Goal: Check status: Check status

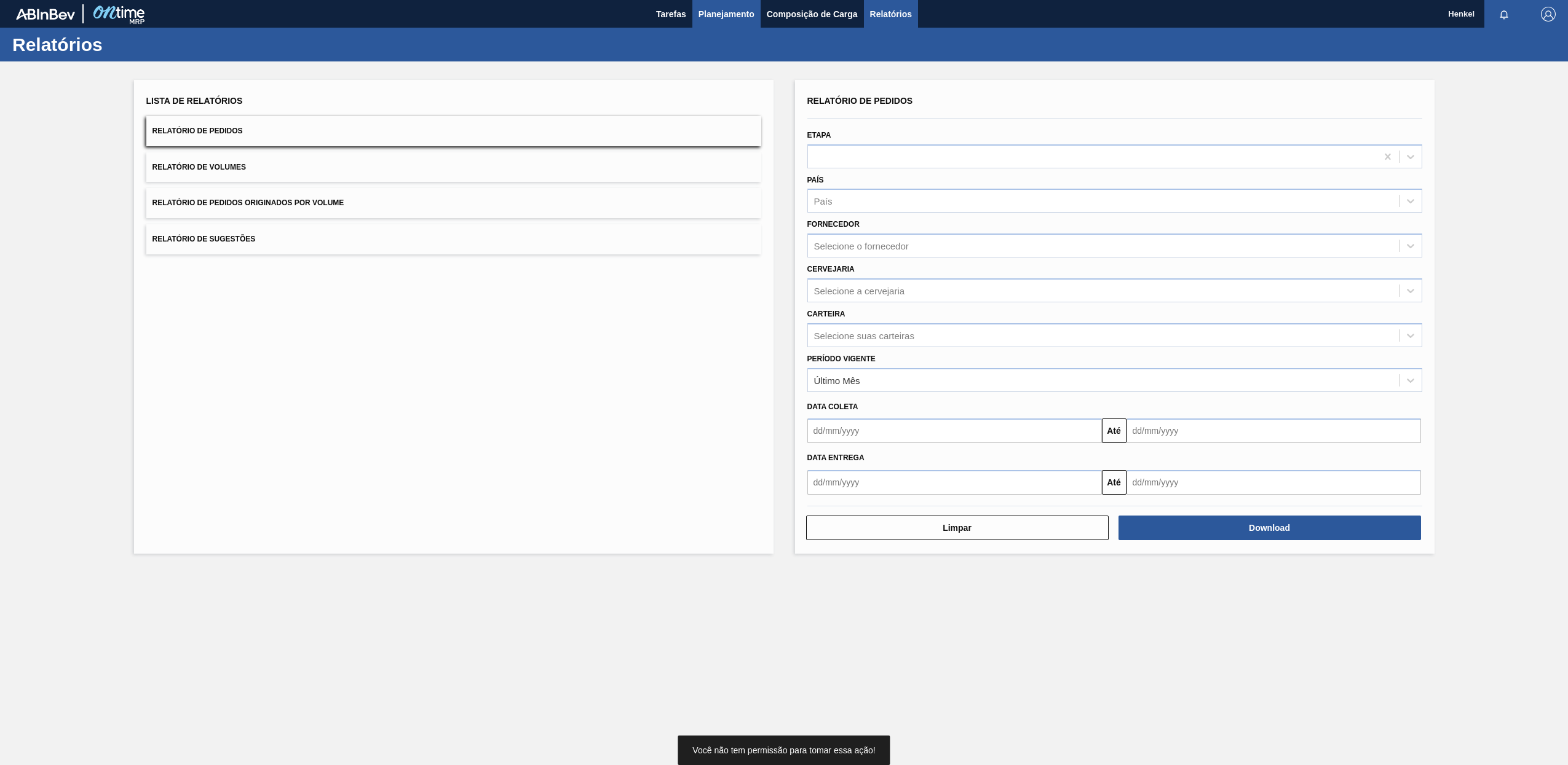
click at [742, 18] on span "Planejamento" at bounding box center [726, 14] width 56 height 15
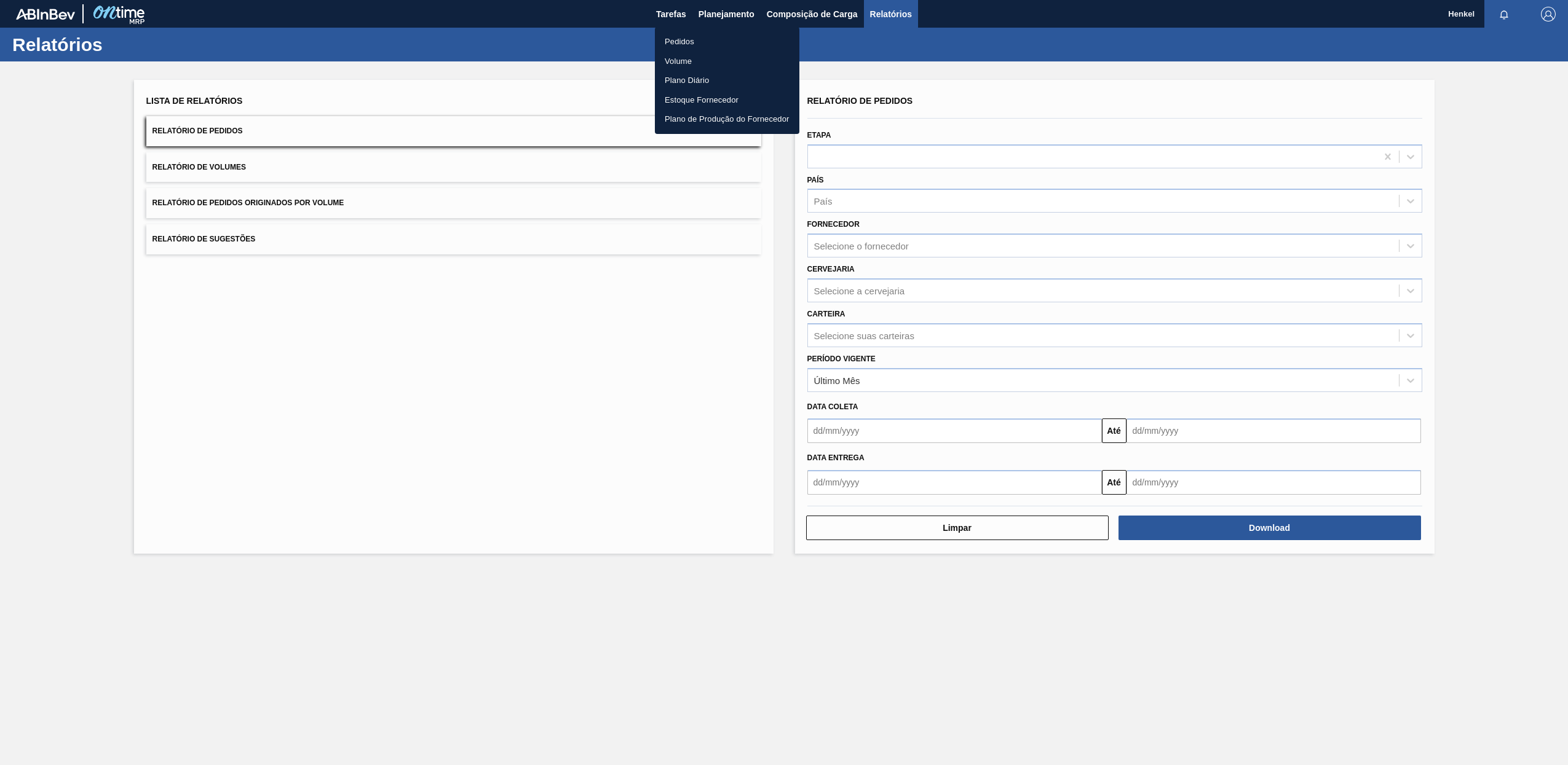
click at [678, 45] on li "Pedidos" at bounding box center [727, 42] width 144 height 20
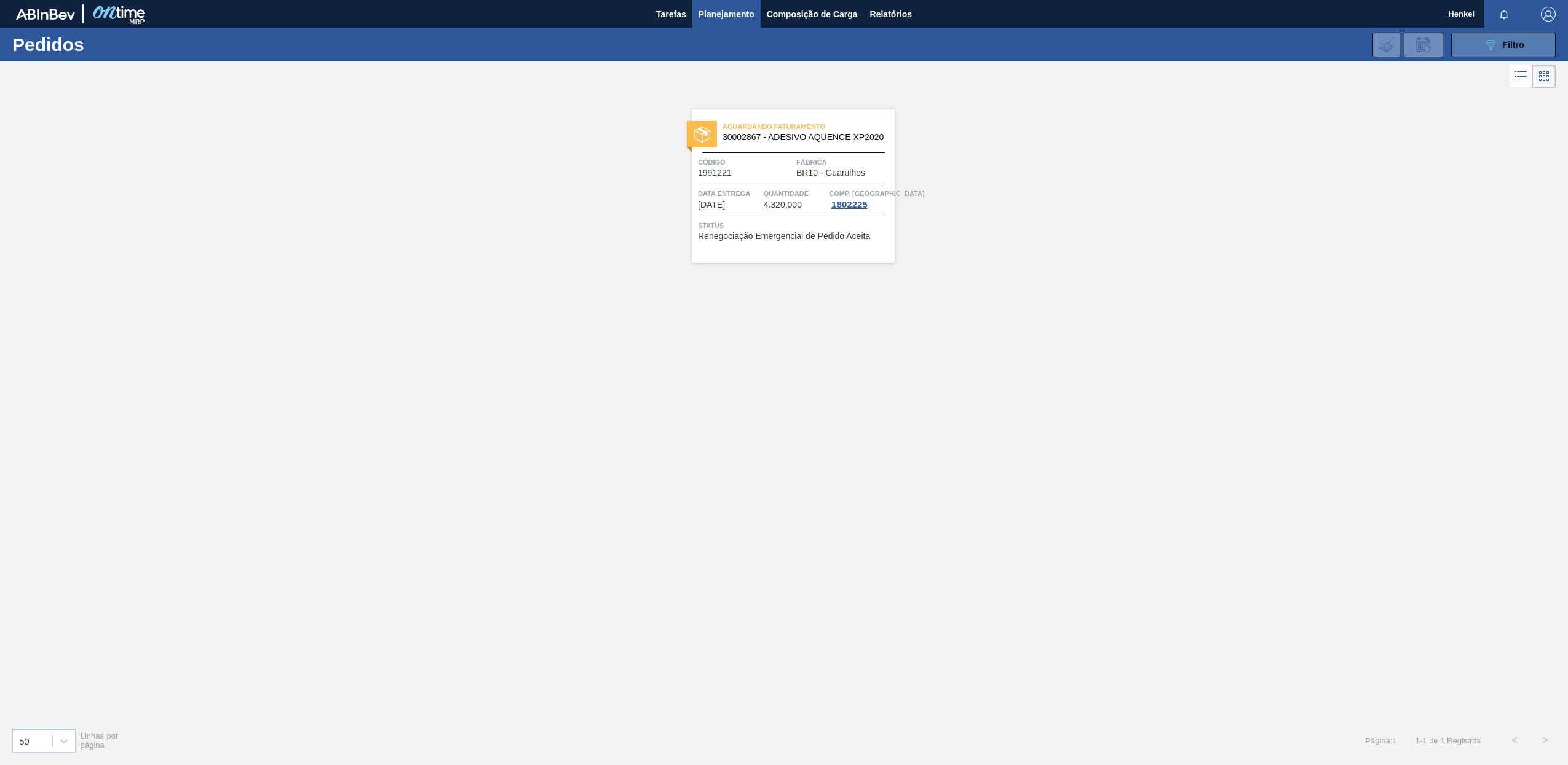
click at [1497, 51] on icon "089F7B8B-B2A5-4AFE-B5C0-19BA573D28AC" at bounding box center [1490, 45] width 15 height 15
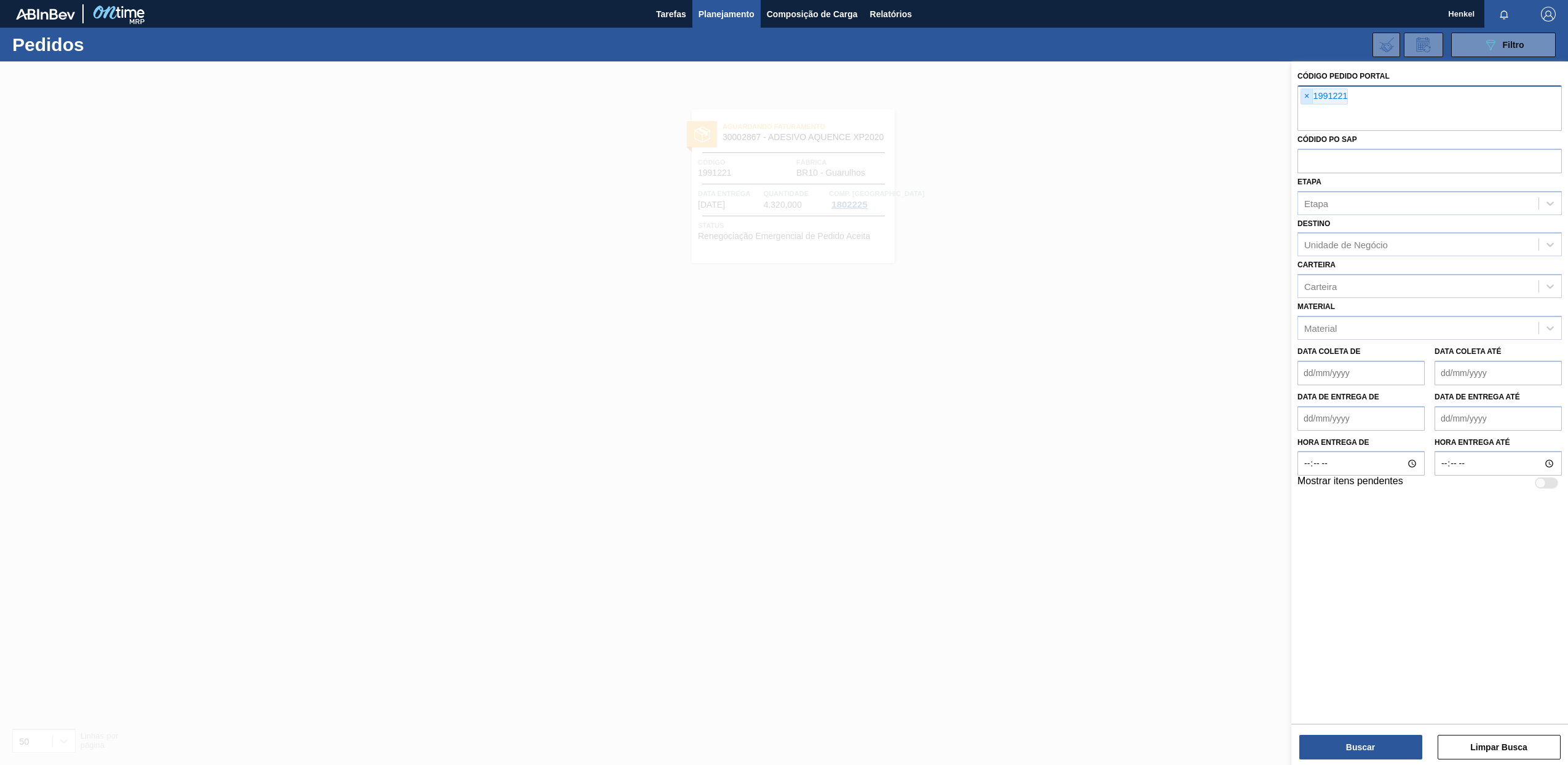
click at [1305, 94] on span "×" at bounding box center [1307, 96] width 12 height 15
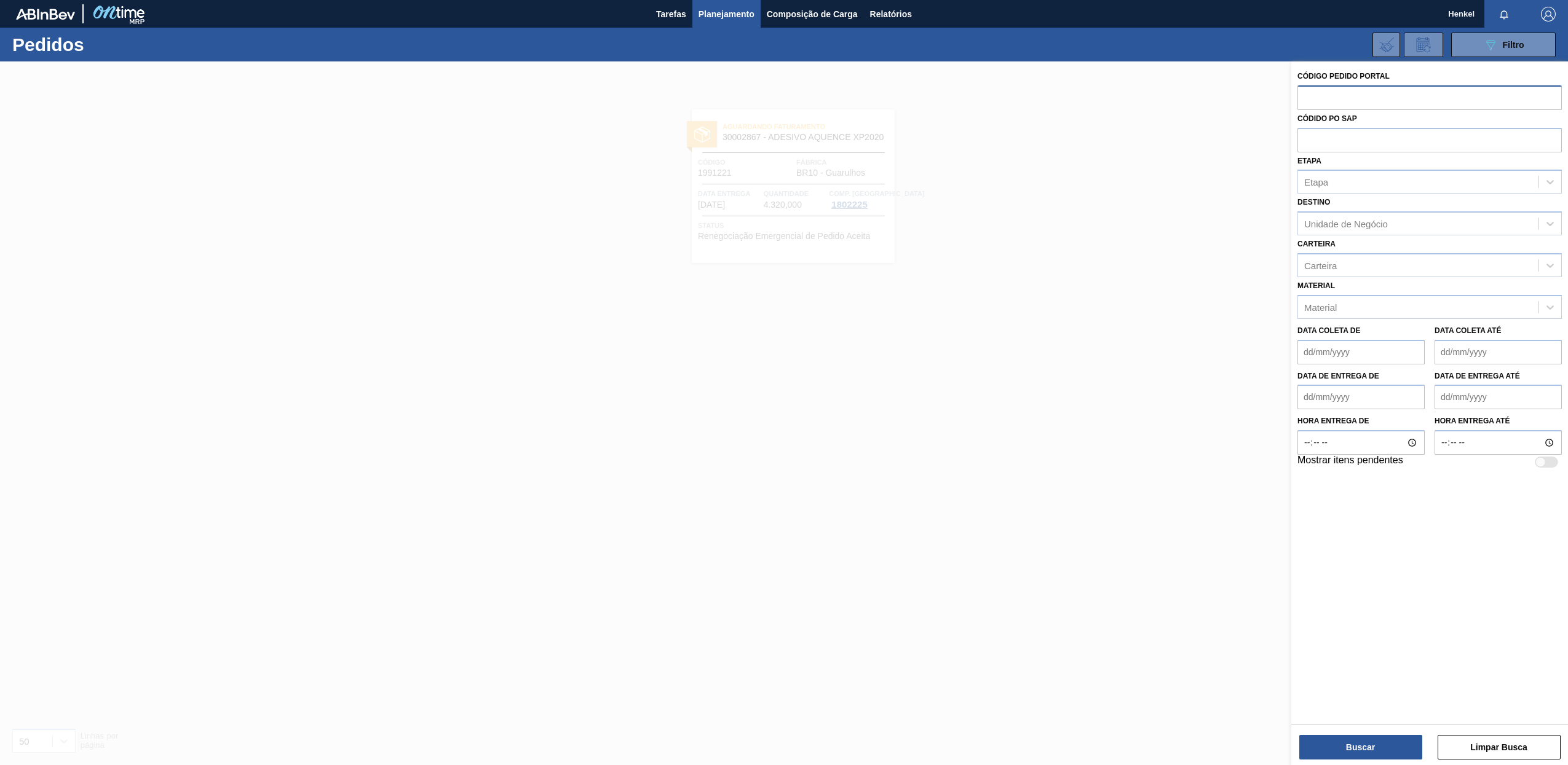
paste input "2008999"
type input "2008999"
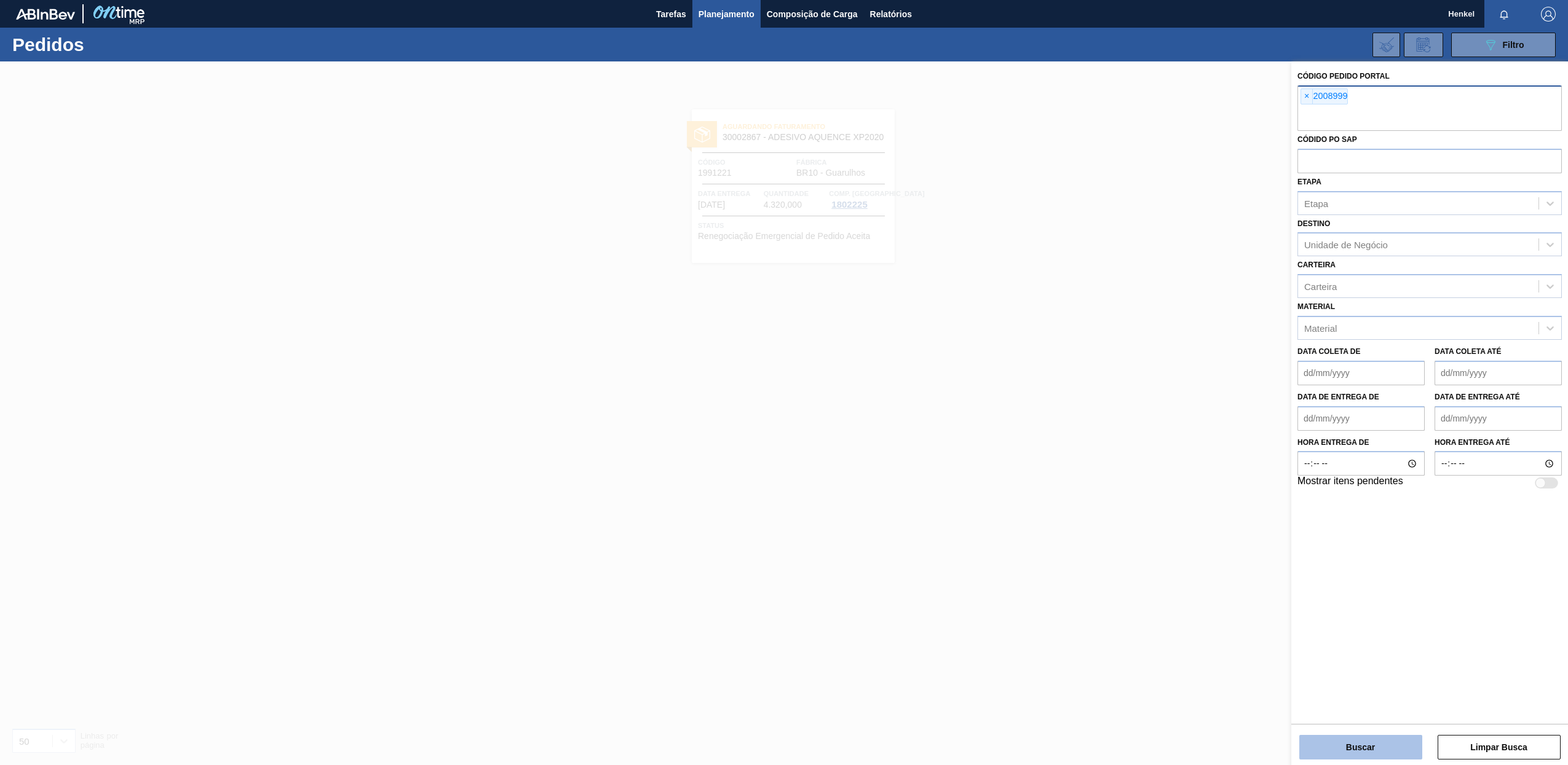
click at [1360, 744] on button "Buscar" at bounding box center [1360, 747] width 123 height 25
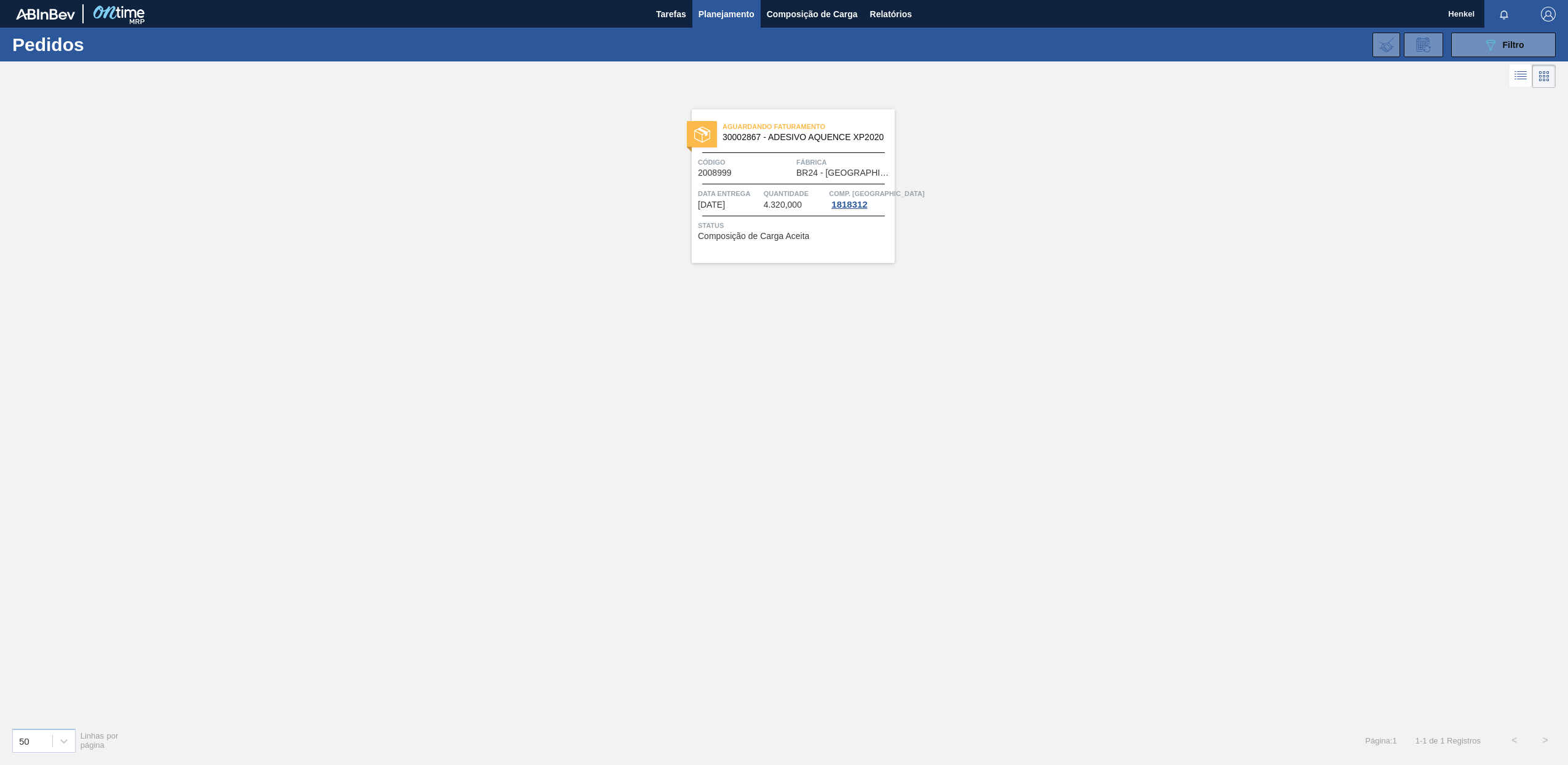
click at [770, 213] on div "Aguardando Faturamento 30002867 - ADESIVO AQUENCE XP2020 Código 2008999 Fábrica…" at bounding box center [793, 186] width 203 height 154
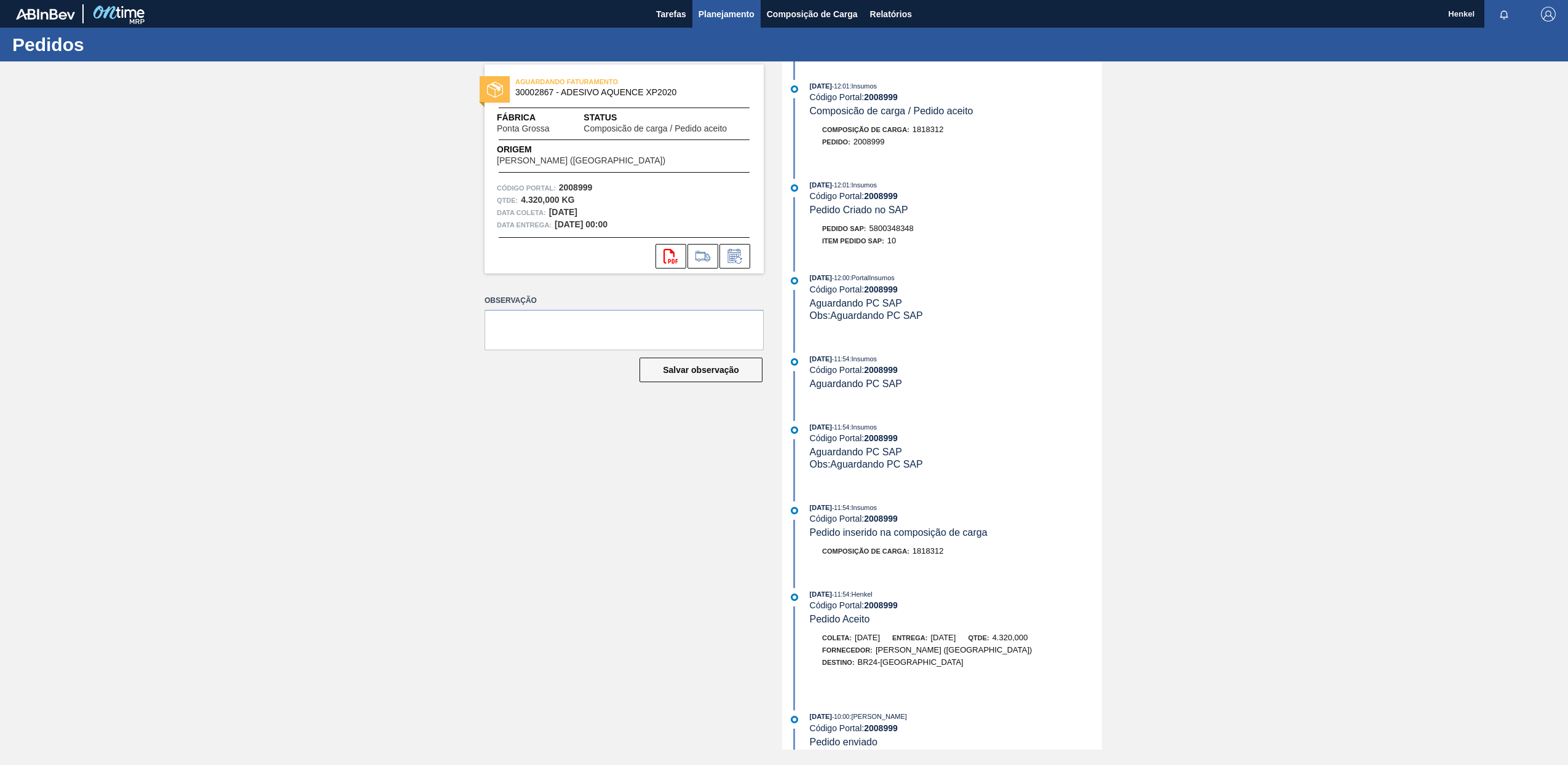
click at [743, 10] on span "Planejamento" at bounding box center [726, 14] width 56 height 15
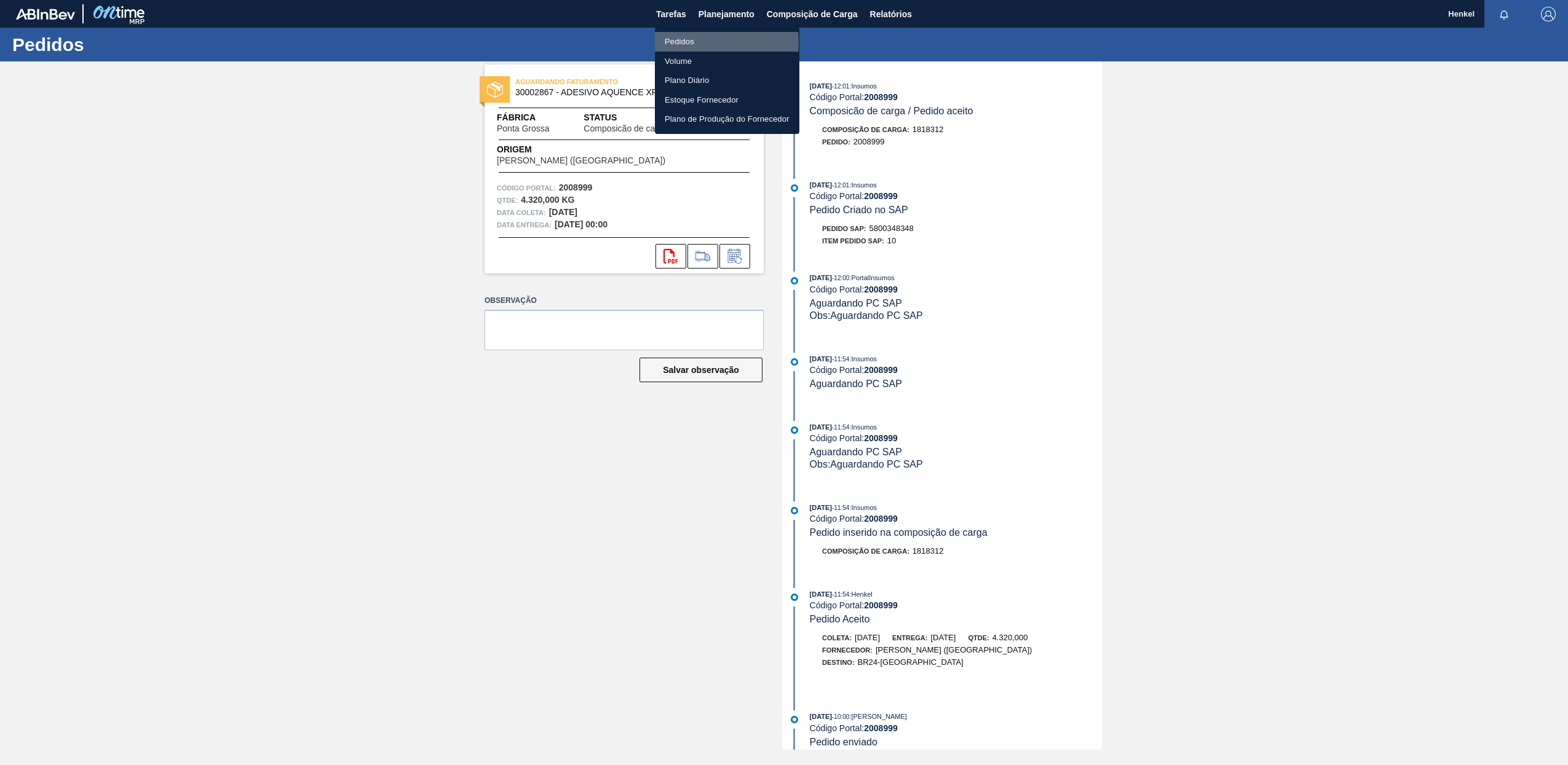
click at [691, 43] on li "Pedidos" at bounding box center [727, 42] width 144 height 20
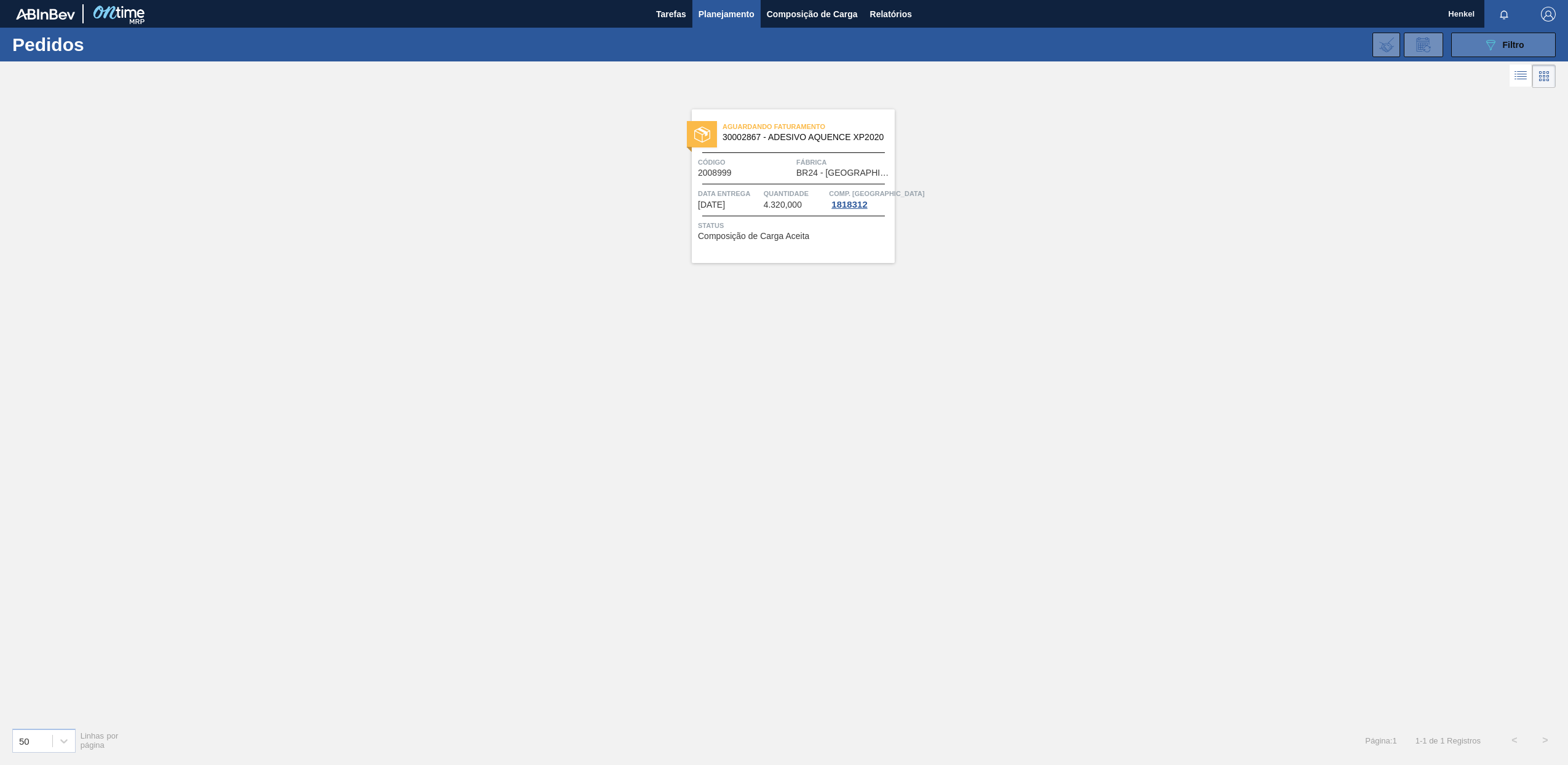
click at [1508, 41] on span "Filtro" at bounding box center [1513, 45] width 21 height 10
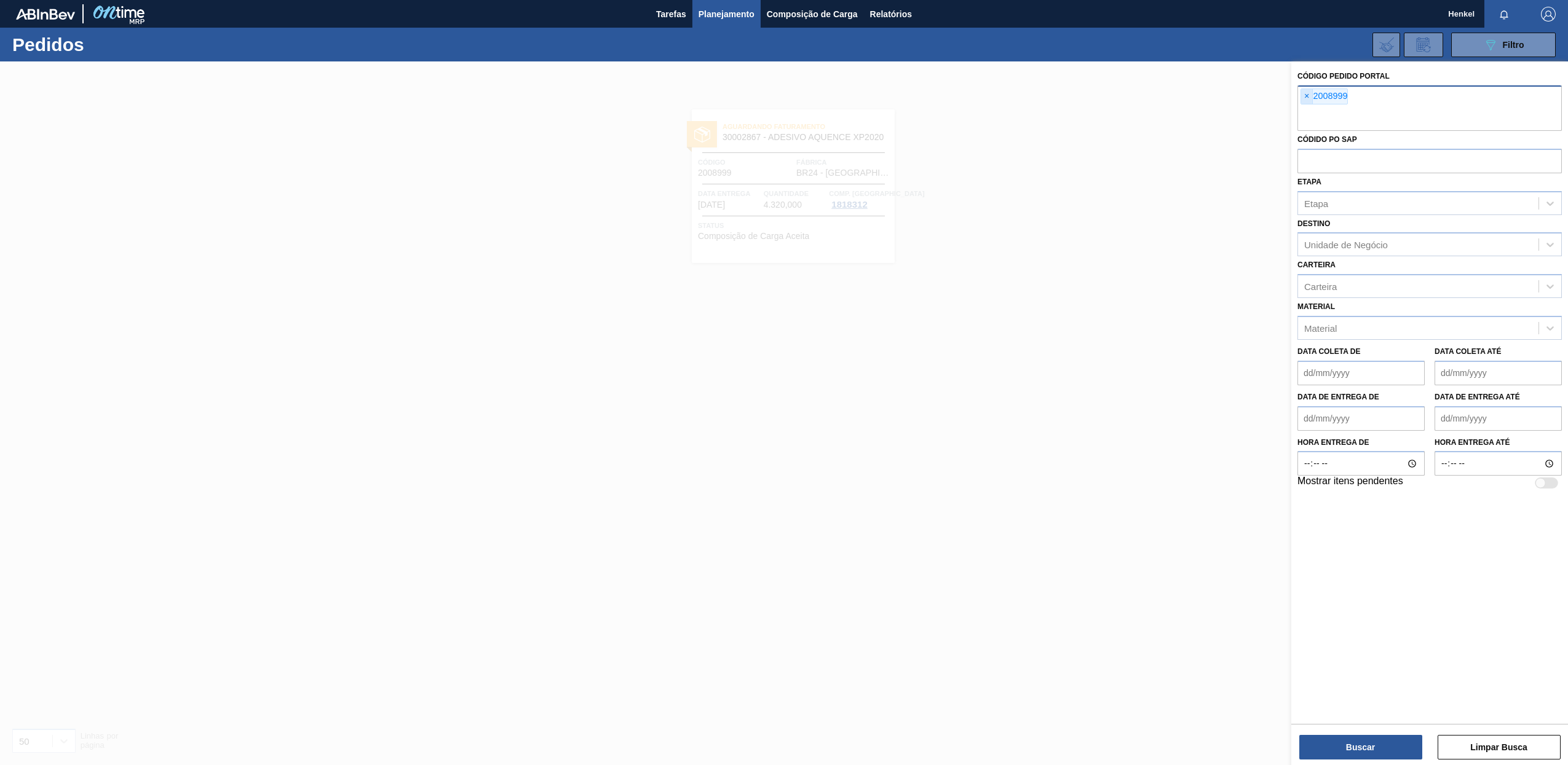
click at [1306, 95] on span "×" at bounding box center [1307, 96] width 12 height 15
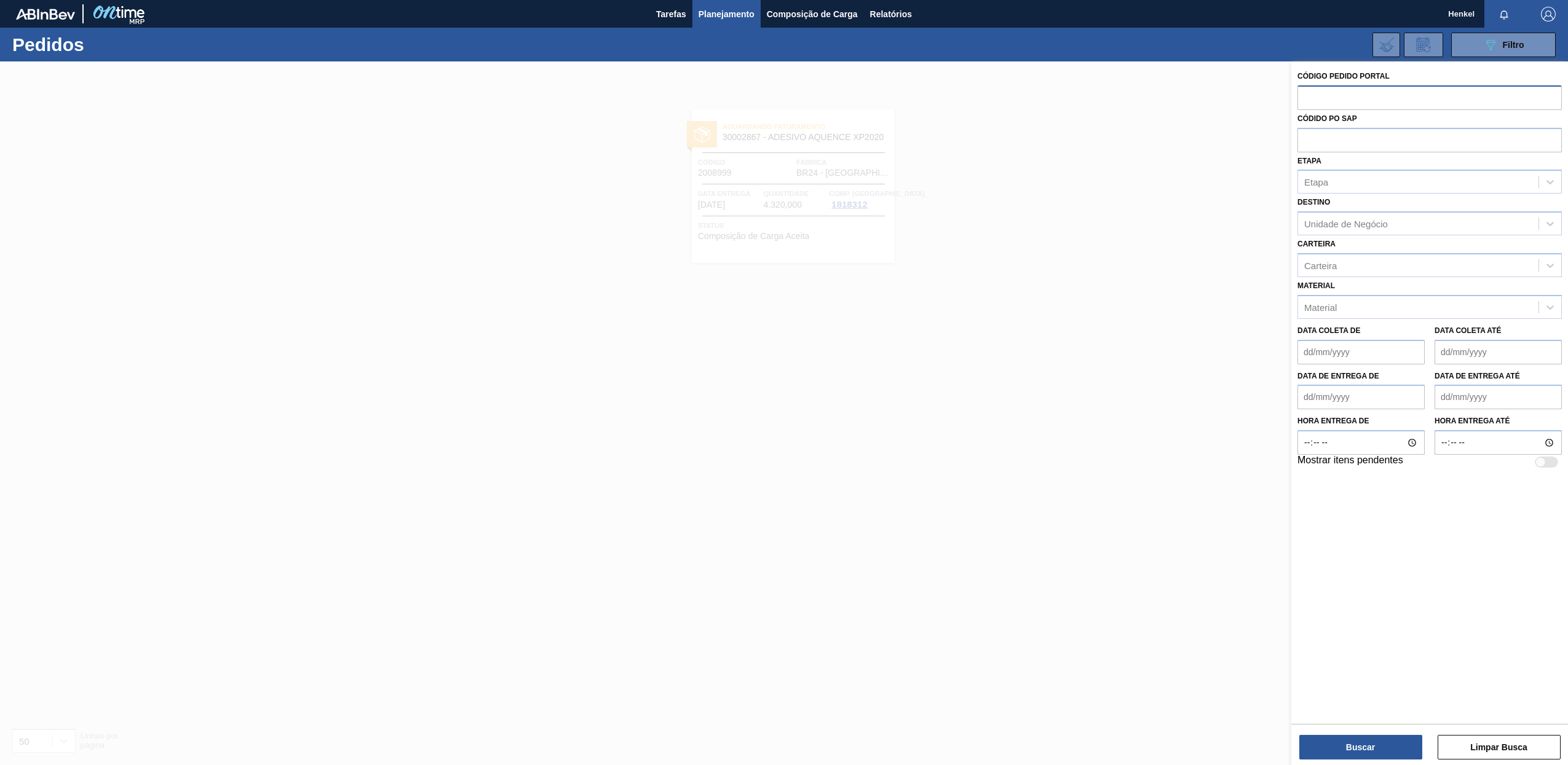
paste input "2004303"
type input "2004303"
click at [1350, 752] on button "Buscar" at bounding box center [1360, 747] width 123 height 25
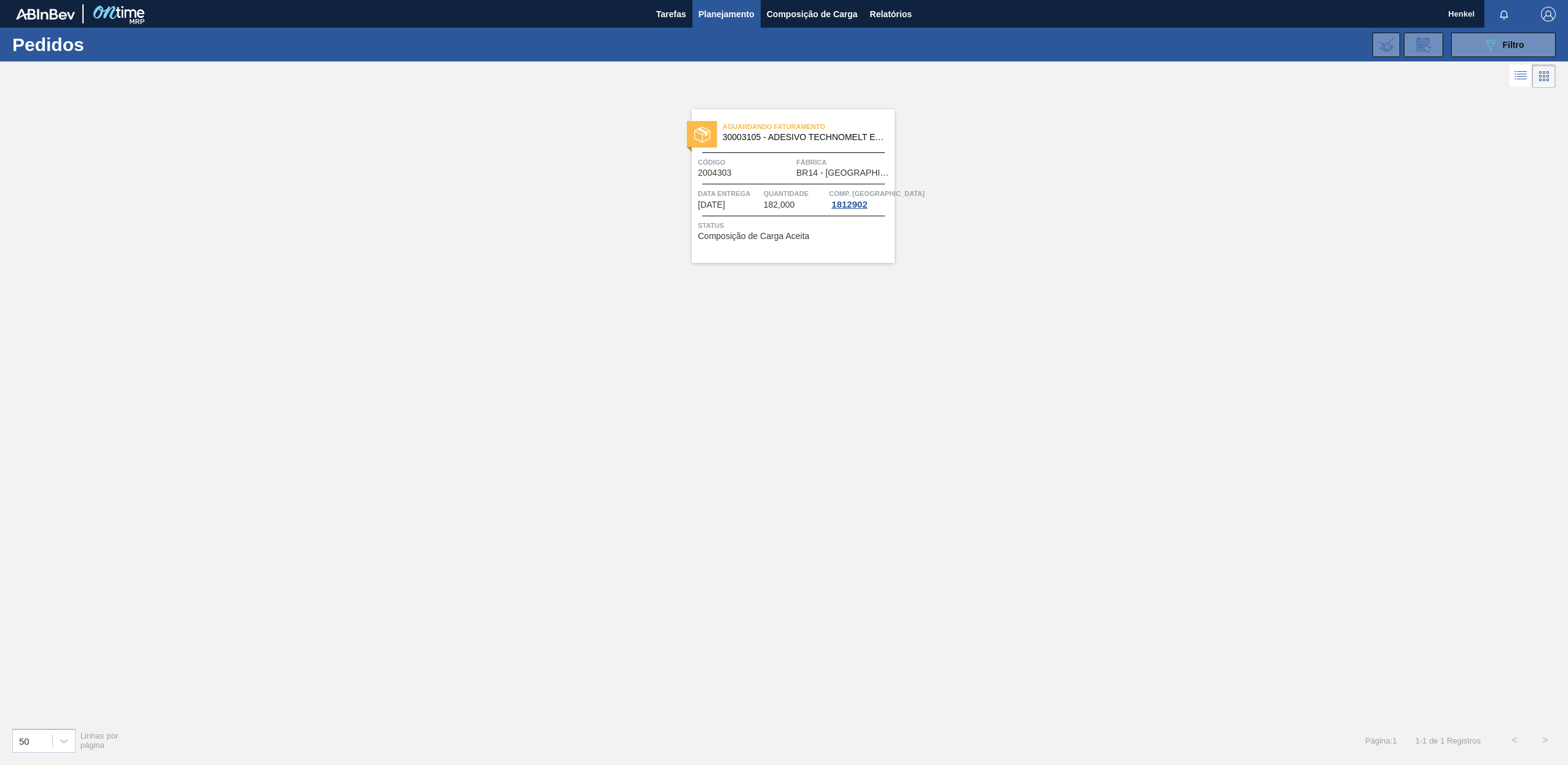
click at [760, 186] on div "Aguardando Faturamento 30003105 - ADESIVO TECHNOMELT EM 362 Código 2004303 Fábr…" at bounding box center [793, 186] width 203 height 154
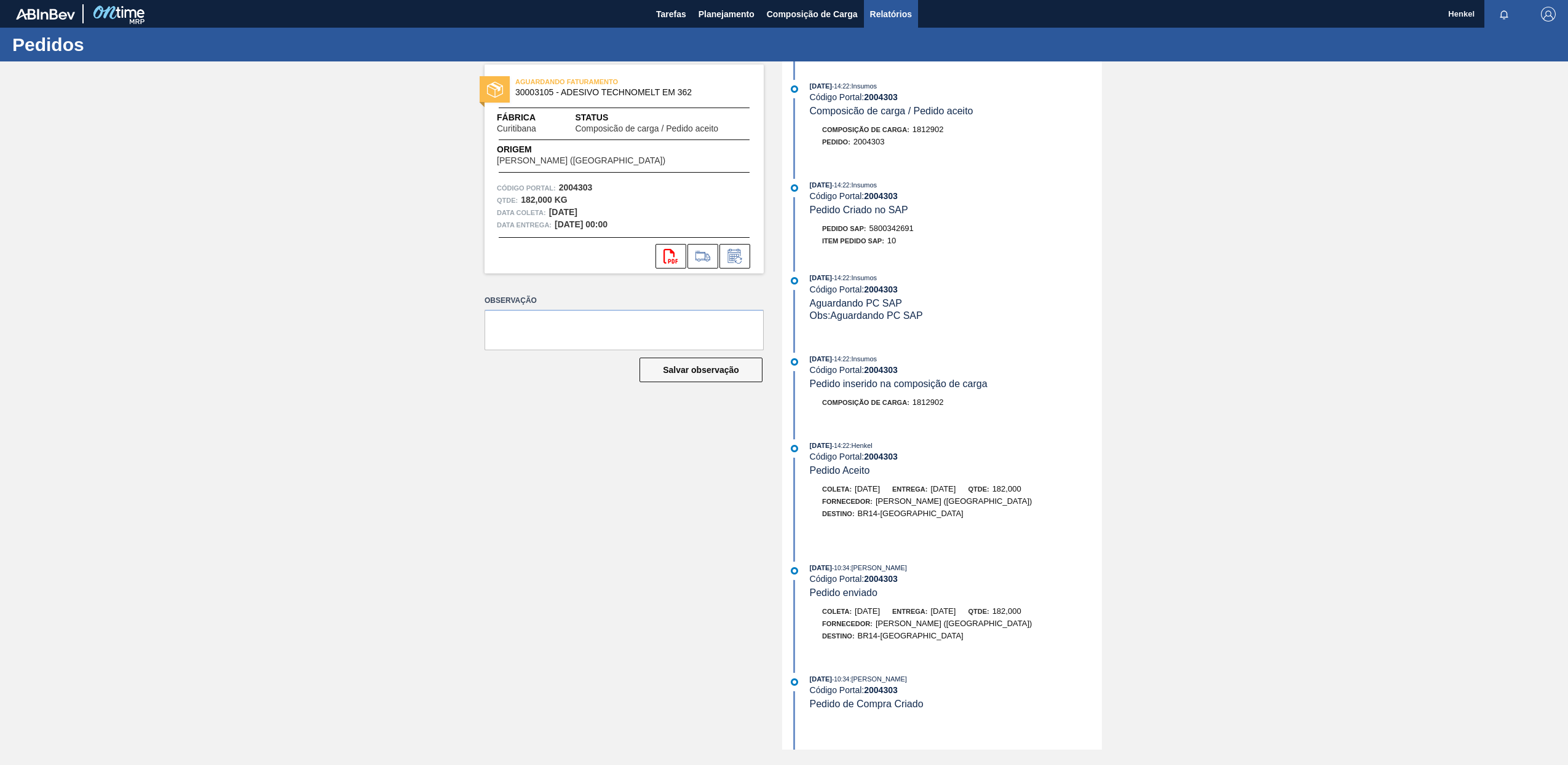
click at [906, 12] on span "Relatórios" at bounding box center [890, 14] width 42 height 15
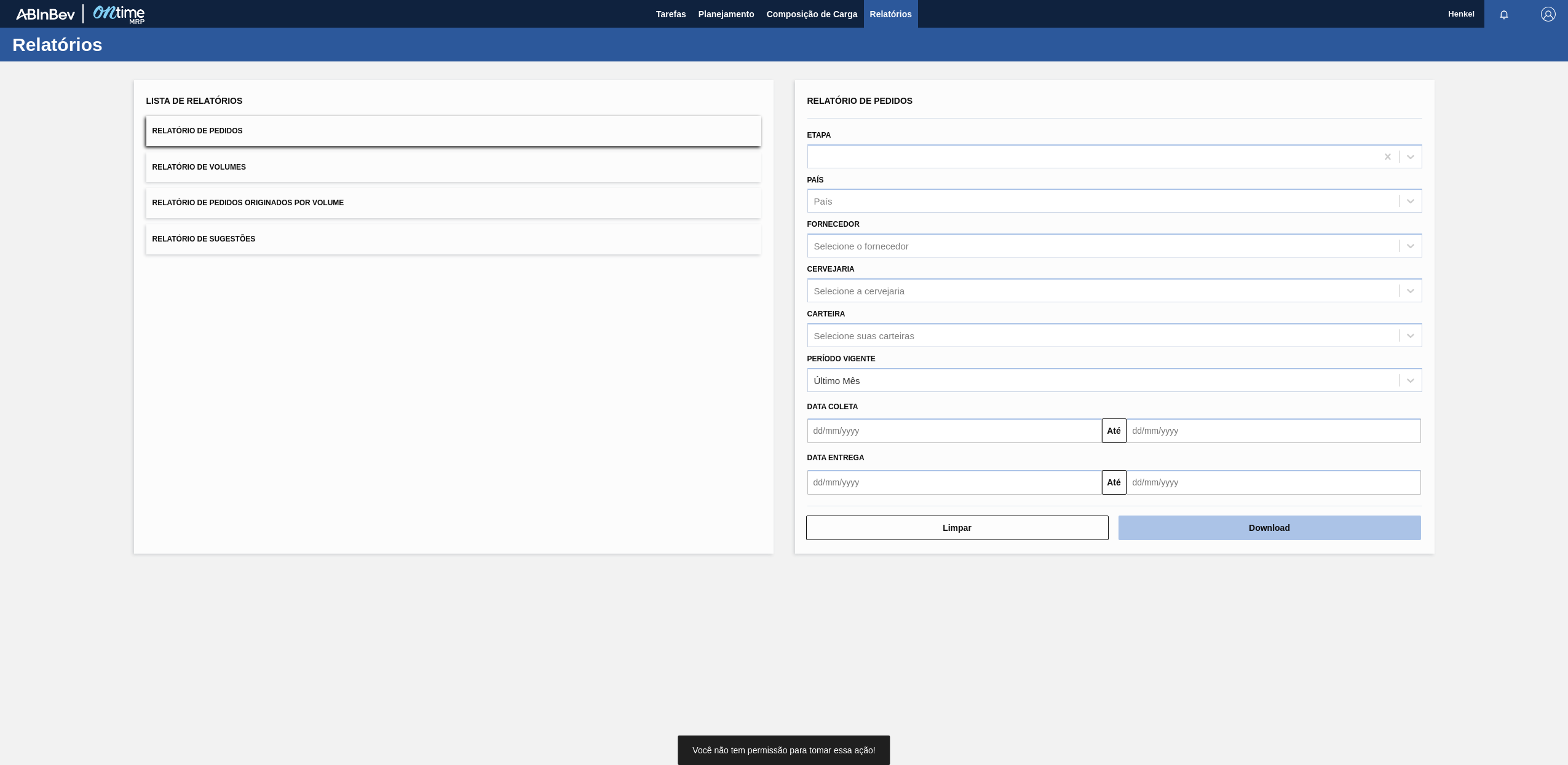
click at [1278, 529] on button "Download" at bounding box center [1269, 528] width 302 height 25
